Goal: Transaction & Acquisition: Purchase product/service

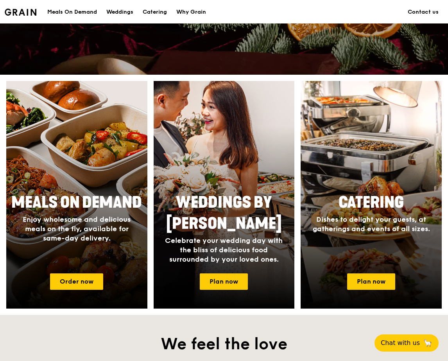
scroll to position [242, 0]
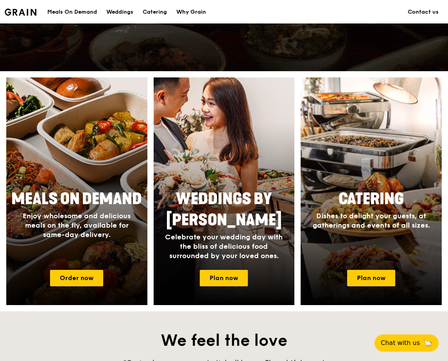
click at [107, 247] on div "Meals On Demand Enjoy wholesome and delicious meals on the fly, available for s…" at bounding box center [76, 224] width 141 height 78
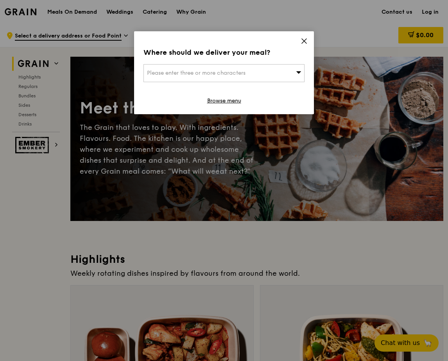
click at [306, 39] on icon at bounding box center [304, 41] width 7 height 7
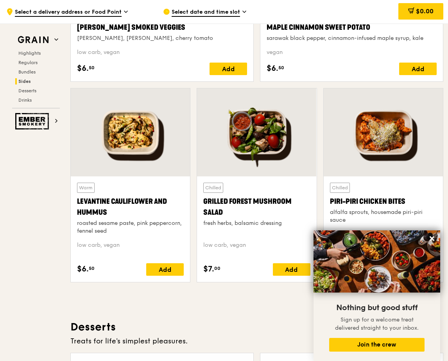
scroll to position [1944, 0]
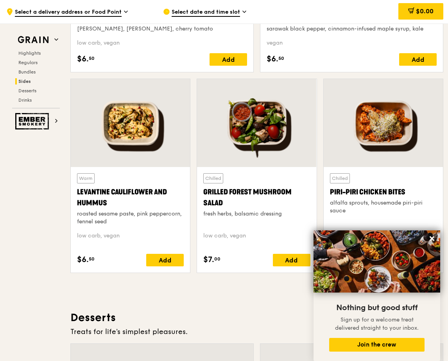
scroll to position [242, 0]
